Goal: Information Seeking & Learning: Learn about a topic

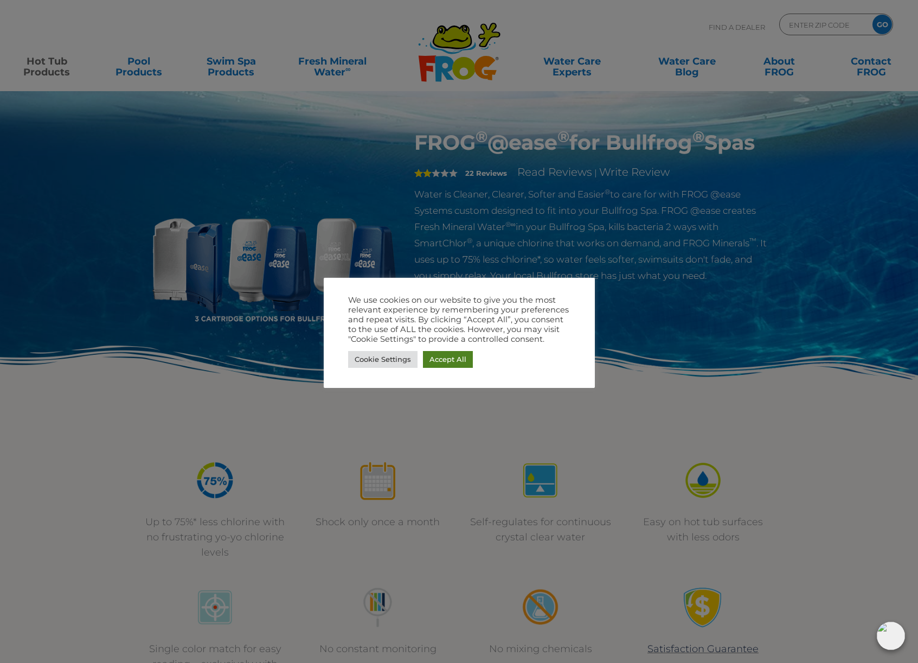
click at [452, 362] on link "Accept All" at bounding box center [448, 359] width 50 height 17
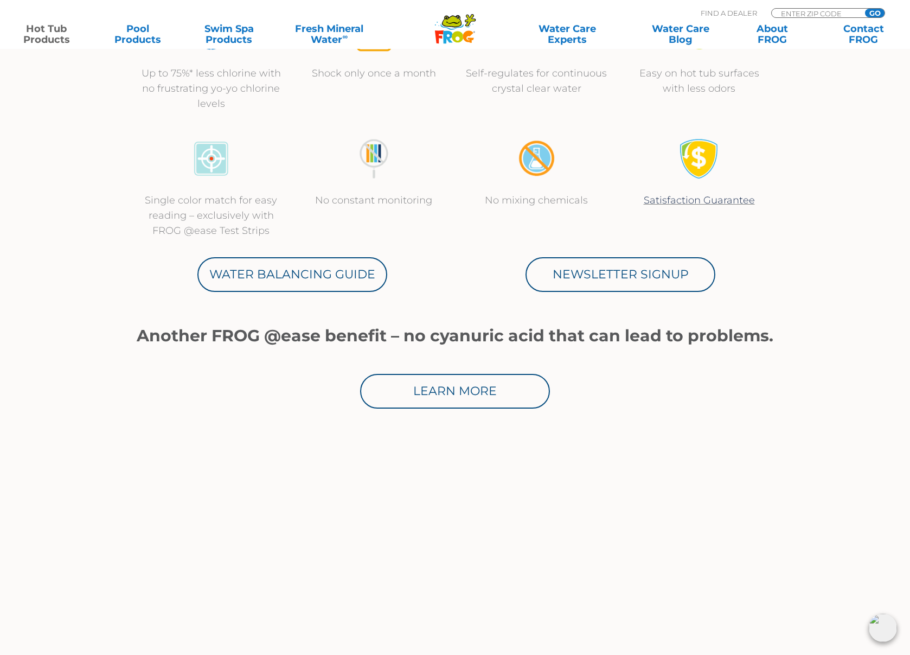
scroll to position [545, 0]
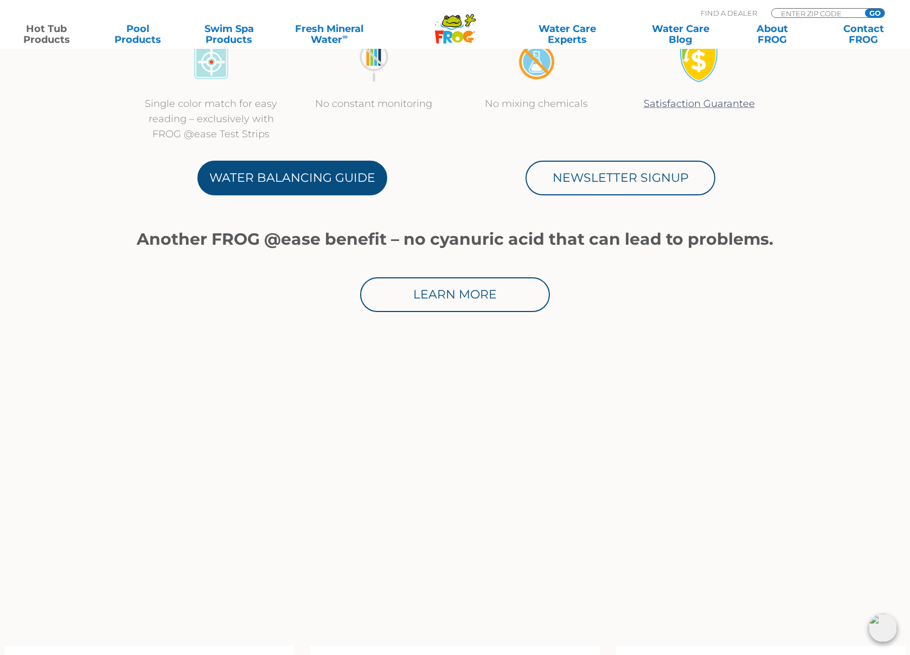
click at [331, 181] on link "Water Balancing Guide" at bounding box center [292, 178] width 190 height 35
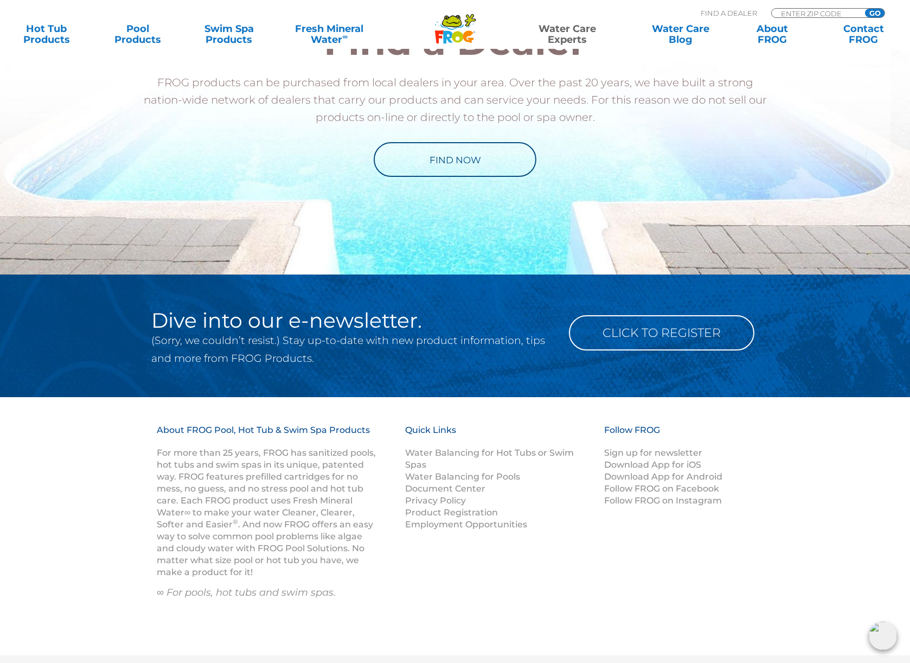
scroll to position [1374, 0]
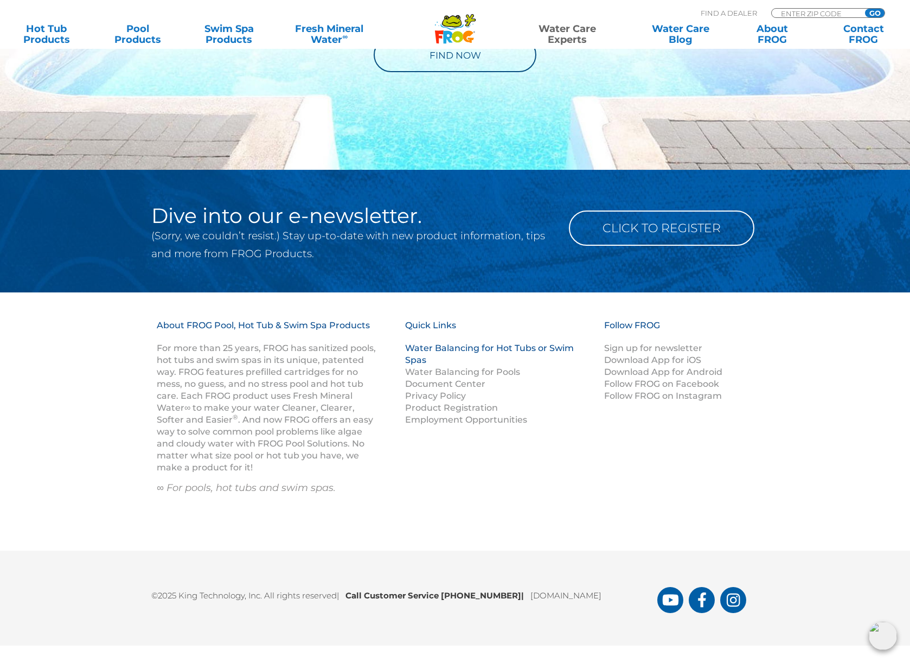
click at [491, 348] on link "Water Balancing for Hot Tubs or Swim Spas" at bounding box center [489, 354] width 169 height 22
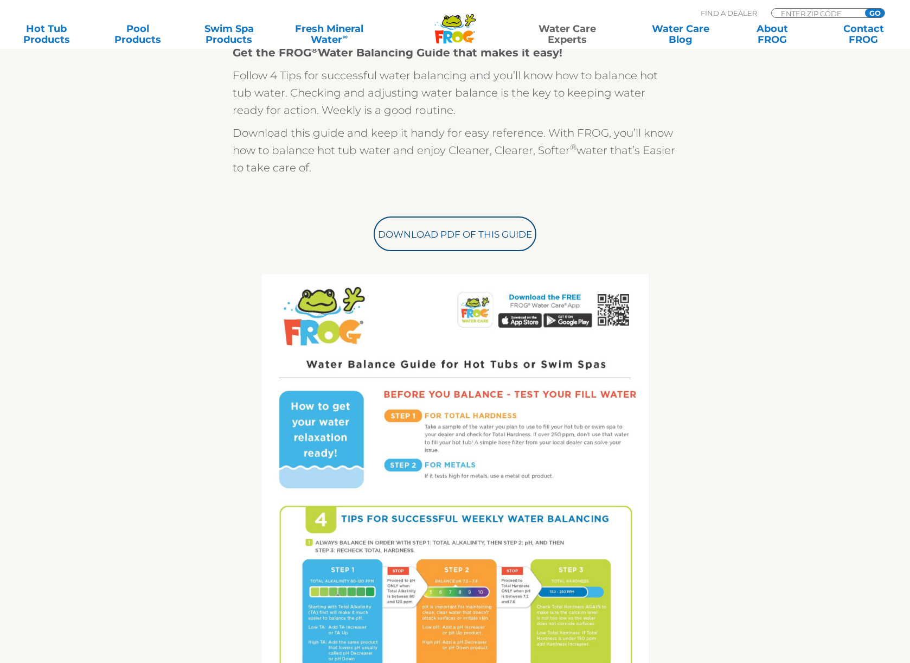
scroll to position [326, 0]
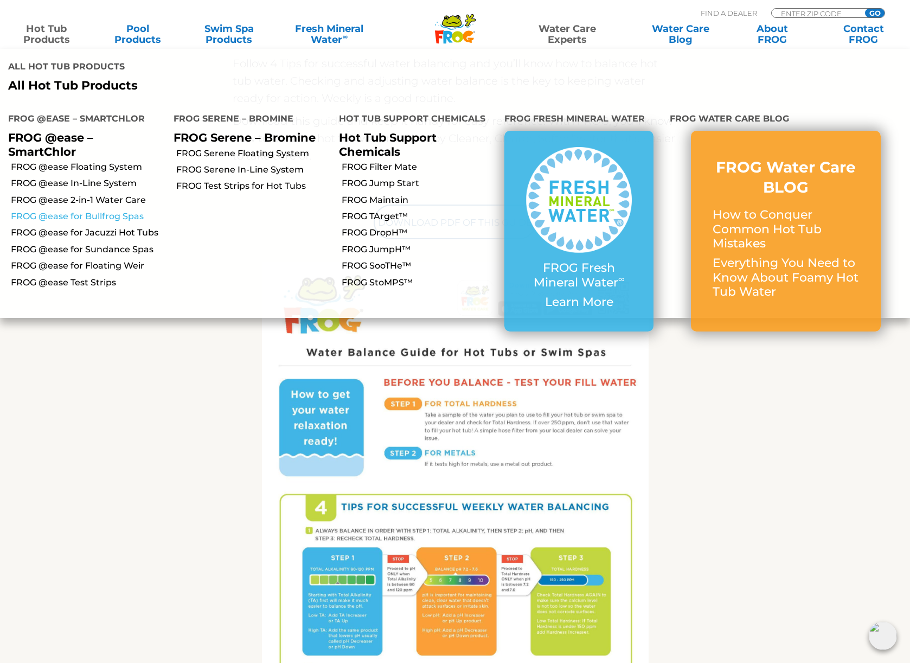
click at [48, 210] on link "FROG @ease for Bullfrog Spas" at bounding box center [88, 216] width 155 height 12
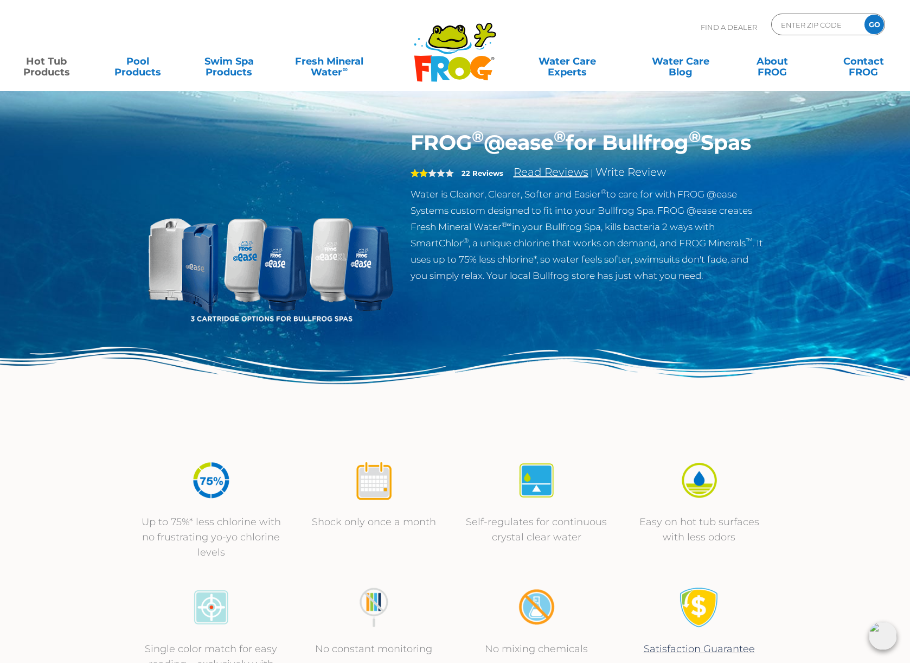
click at [549, 178] on link "Read Reviews" at bounding box center [551, 171] width 75 height 13
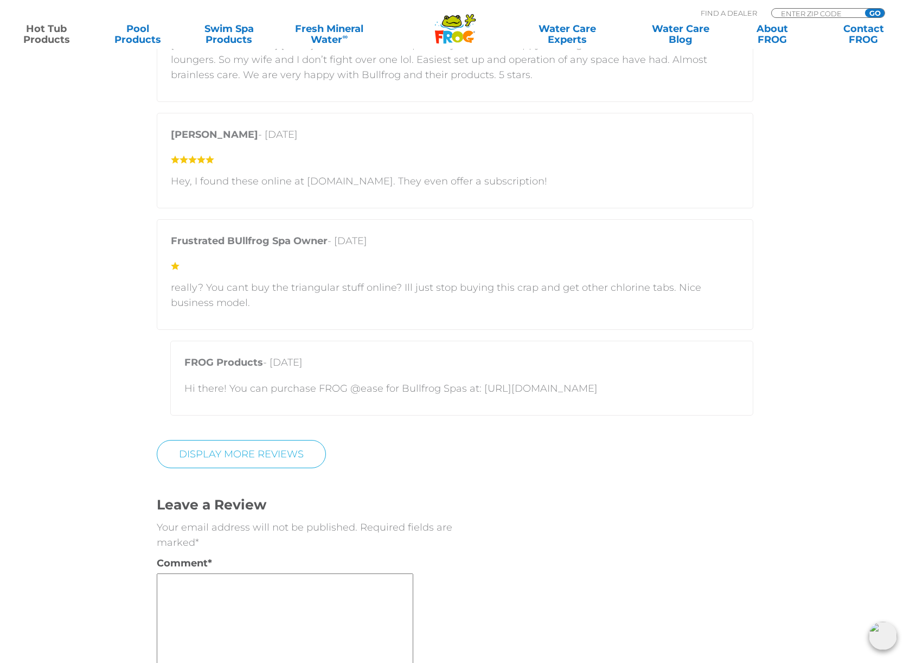
scroll to position [2835, 0]
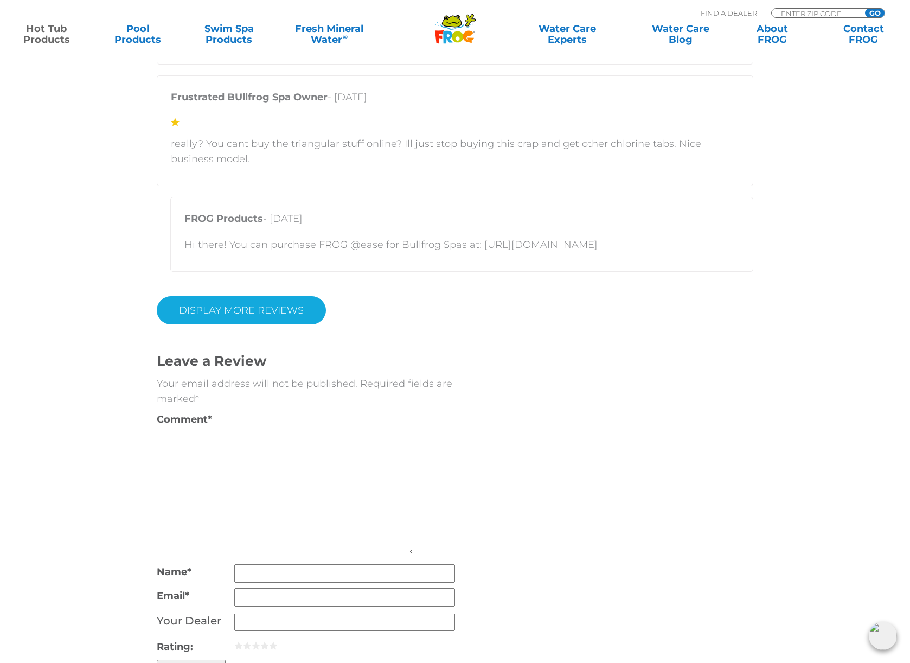
click at [215, 311] on link "Display More Reviews" at bounding box center [241, 310] width 169 height 28
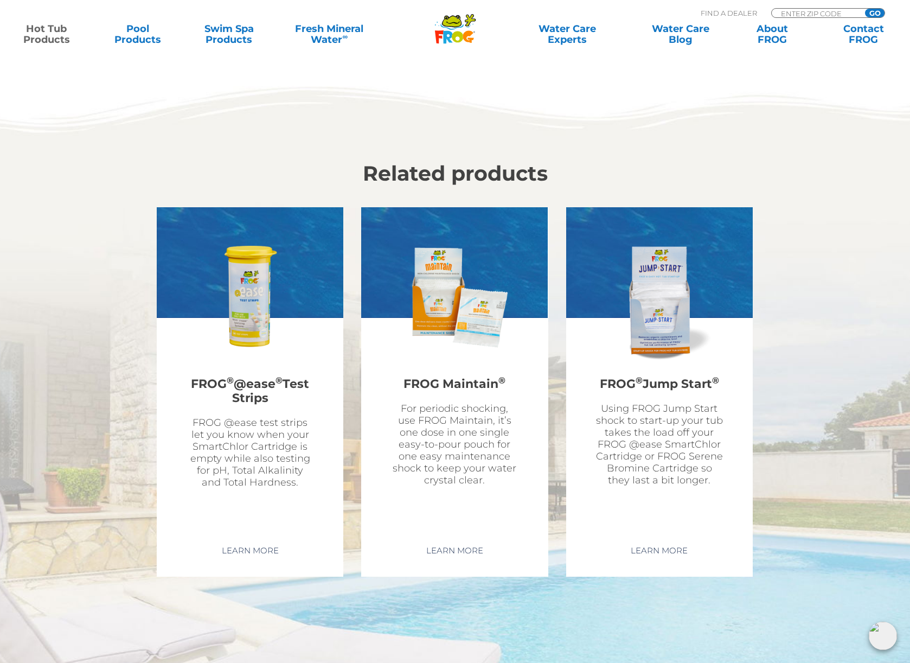
scroll to position [4649, 0]
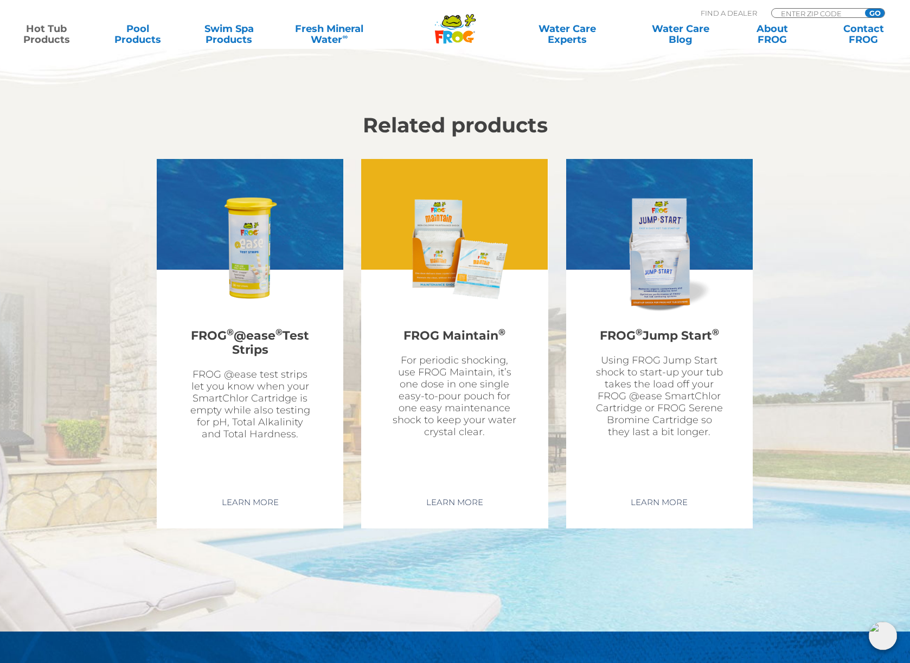
click at [450, 329] on h2 "FROG Maintain ®" at bounding box center [454, 336] width 127 height 26
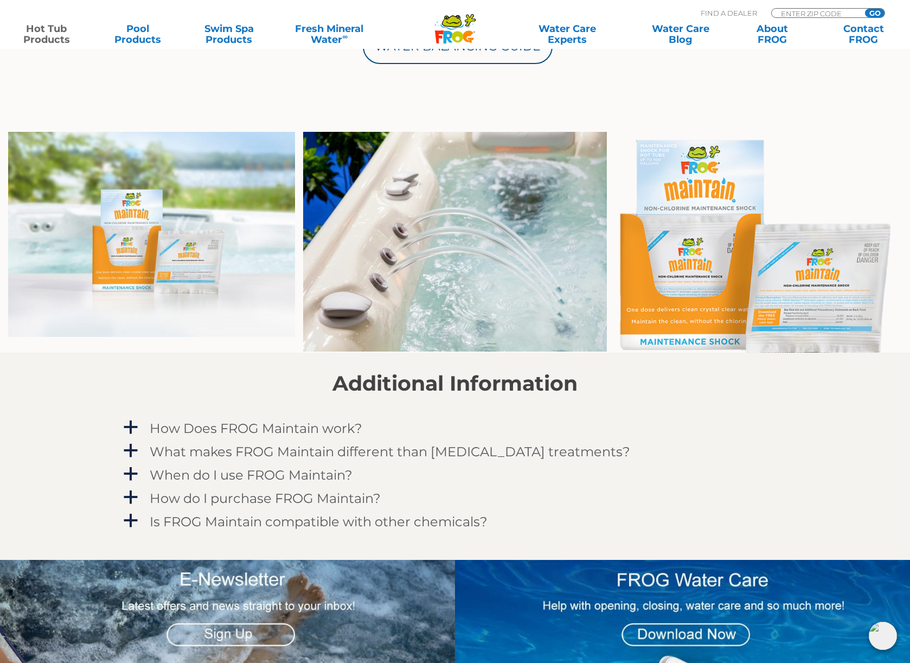
scroll to position [647, 0]
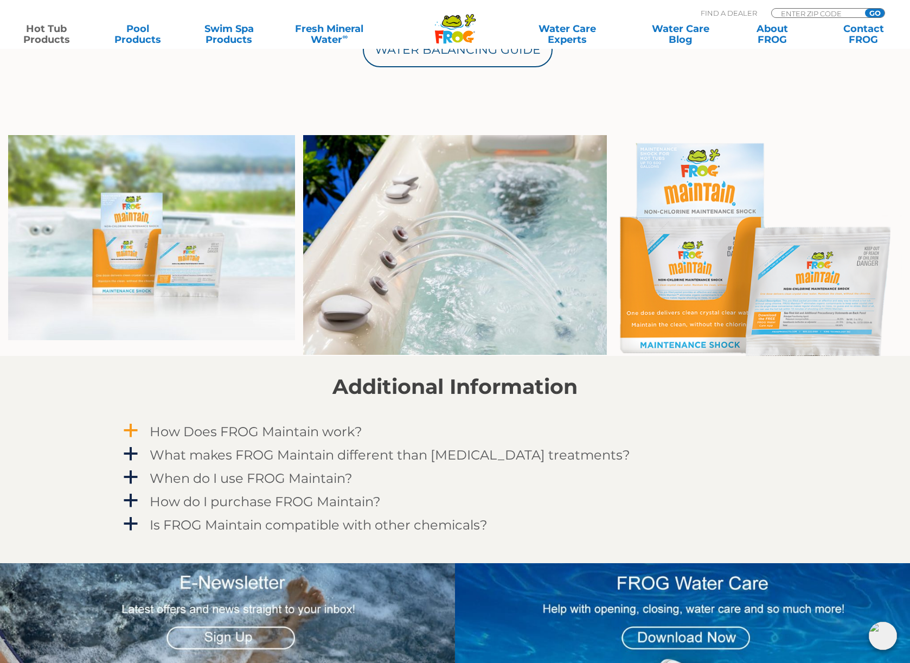
click at [298, 433] on h4 "How Does FROG Maintain work?" at bounding box center [256, 431] width 213 height 15
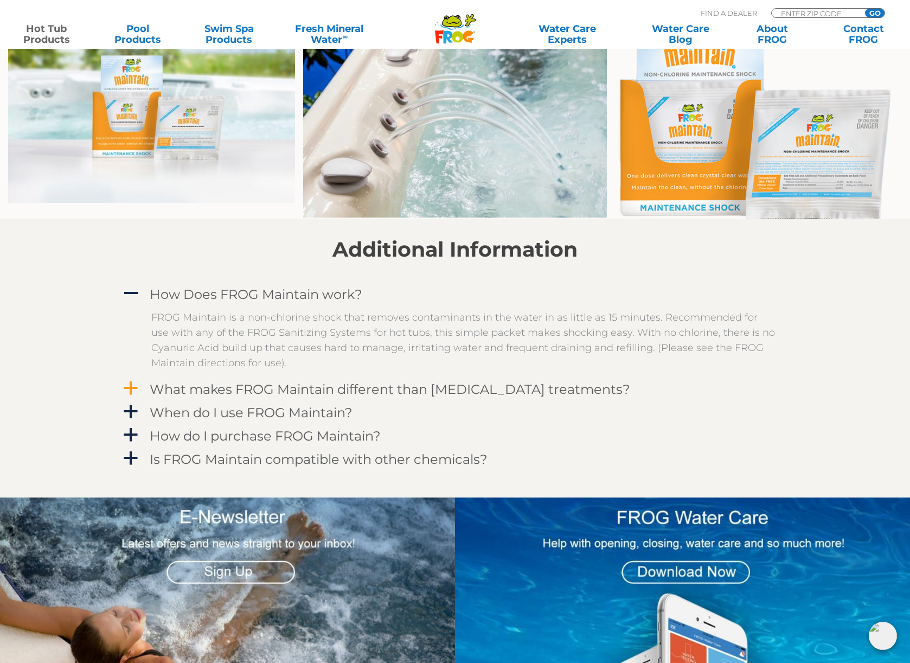
scroll to position [796, 0]
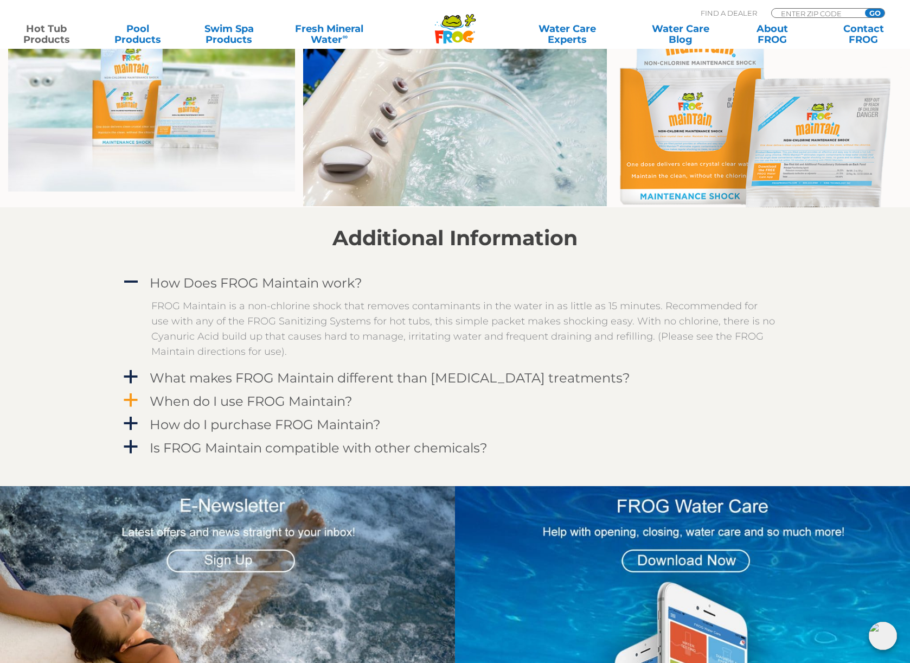
click at [306, 400] on h4 "When do I use FROG Maintain?" at bounding box center [251, 401] width 203 height 15
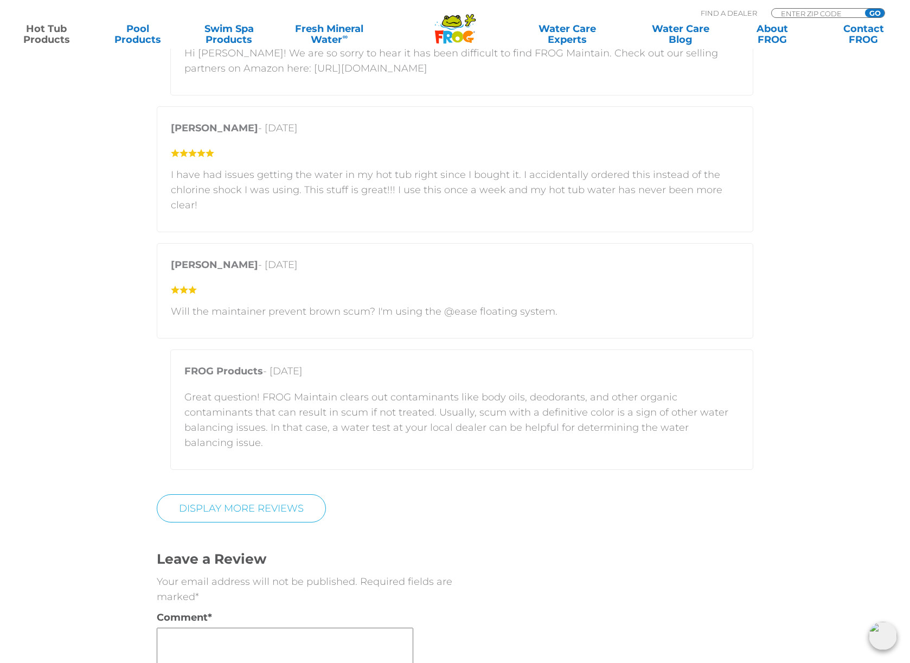
scroll to position [2206, 0]
